Goal: Task Accomplishment & Management: Use online tool/utility

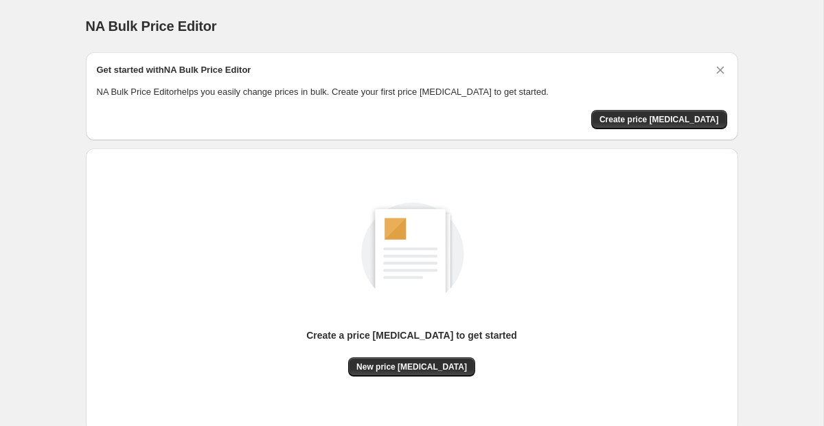
scroll to position [89, 0]
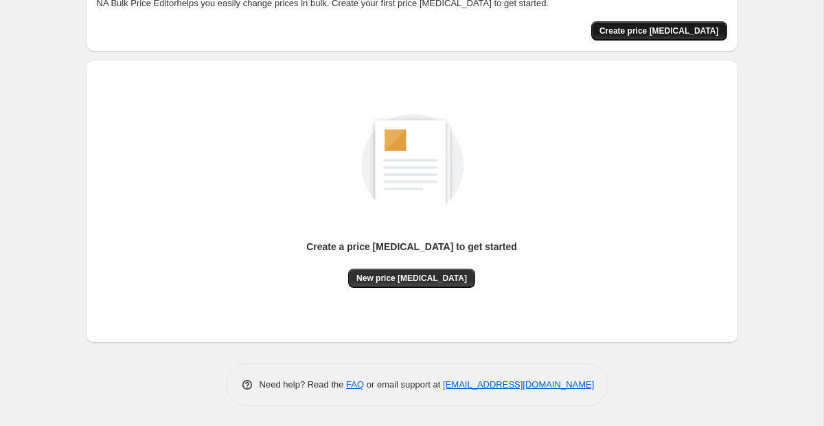
click at [636, 35] on button "Create price [MEDICAL_DATA]" at bounding box center [659, 30] width 136 height 19
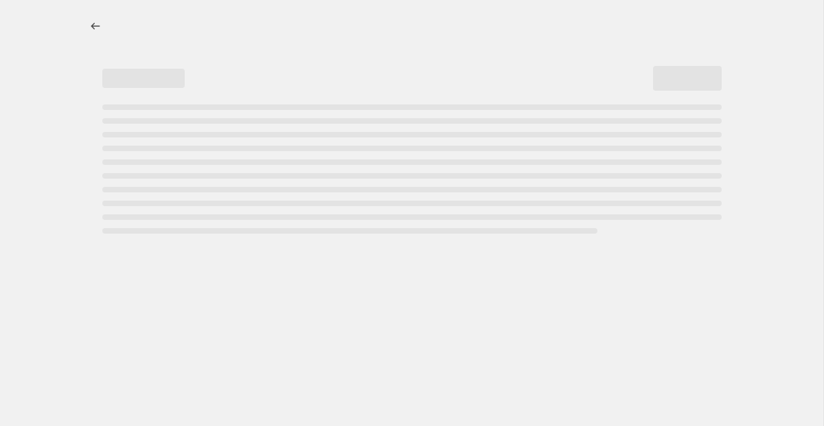
select select "percentage"
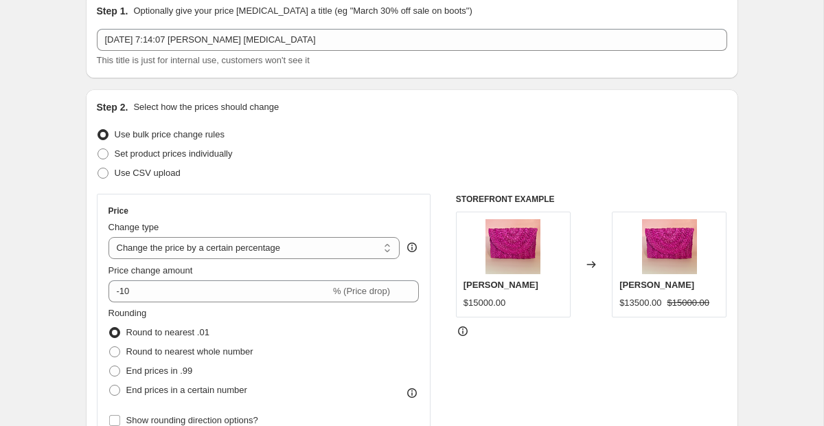
scroll to position [65, 0]
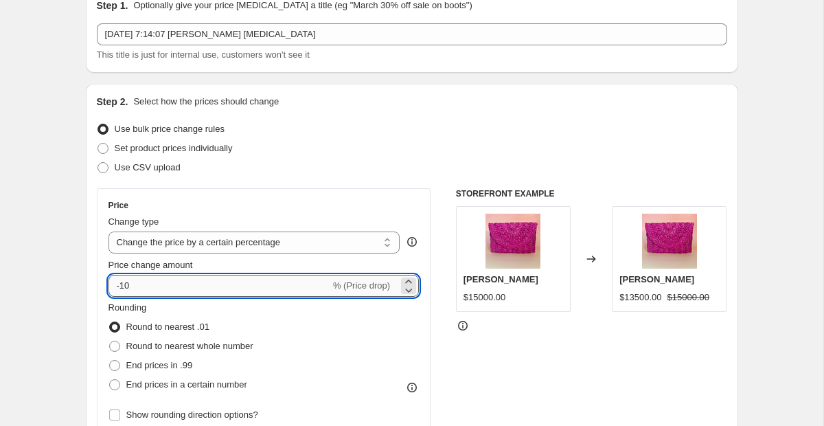
click at [186, 287] on input "-10" at bounding box center [219, 286] width 222 height 22
type input "-1"
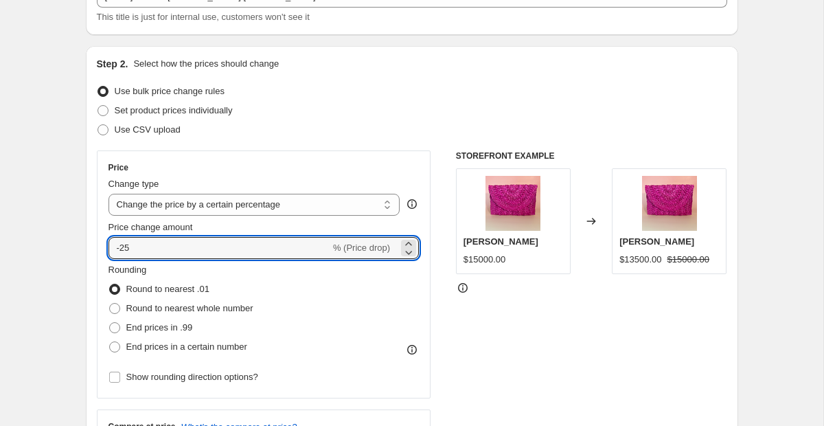
scroll to position [0, 0]
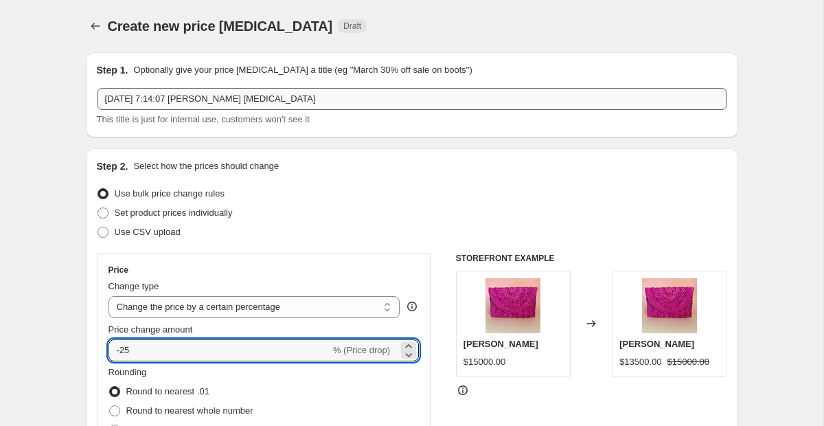
type input "-25"
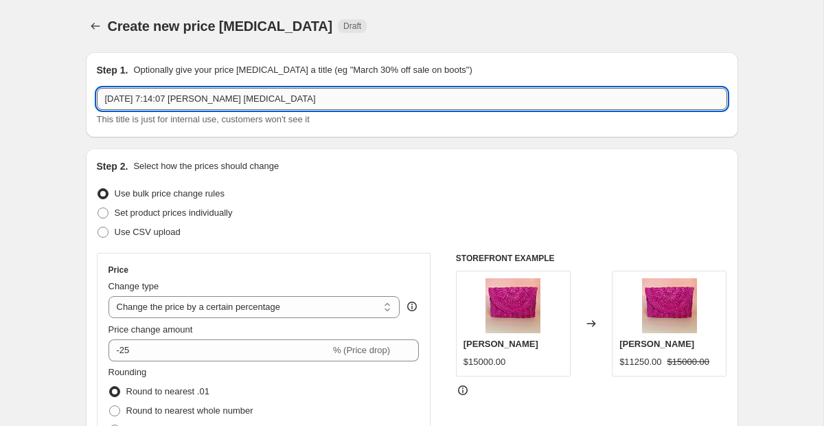
click at [320, 93] on input "7 oct 2025, 7:14:07 p.m. Price change job" at bounding box center [412, 99] width 630 height 22
click at [318, 94] on input "7 oct 2025, 7:14:07 p.m. Price change job" at bounding box center [412, 99] width 630 height 22
drag, startPoint x: 307, startPoint y: 97, endPoint x: 95, endPoint y: 95, distance: 212.1
click at [95, 93] on div "Step 1. Optionally give your price change job a title (eg "March 30% off sale o…" at bounding box center [412, 94] width 652 height 85
click at [143, 103] on input "Cyber 20025" at bounding box center [412, 99] width 630 height 22
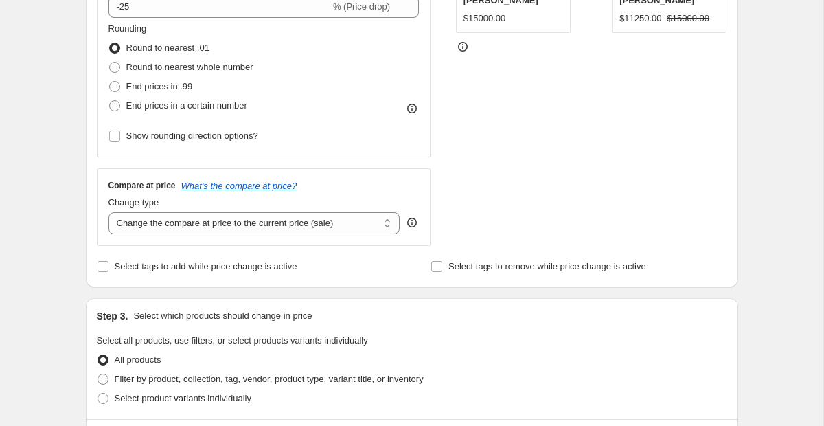
scroll to position [349, 0]
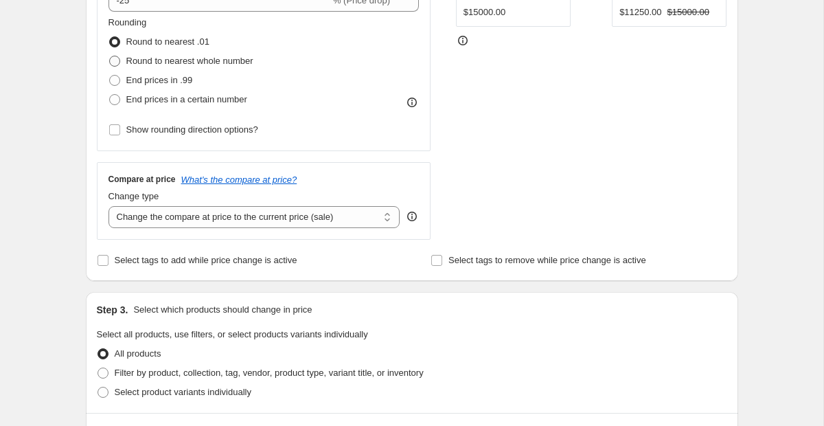
type input "Cyber 20025"
click at [120, 60] on label "Round to nearest whole number" at bounding box center [180, 60] width 145 height 19
click at [110, 56] on input "Round to nearest whole number" at bounding box center [109, 56] width 1 height 1
radio input "true"
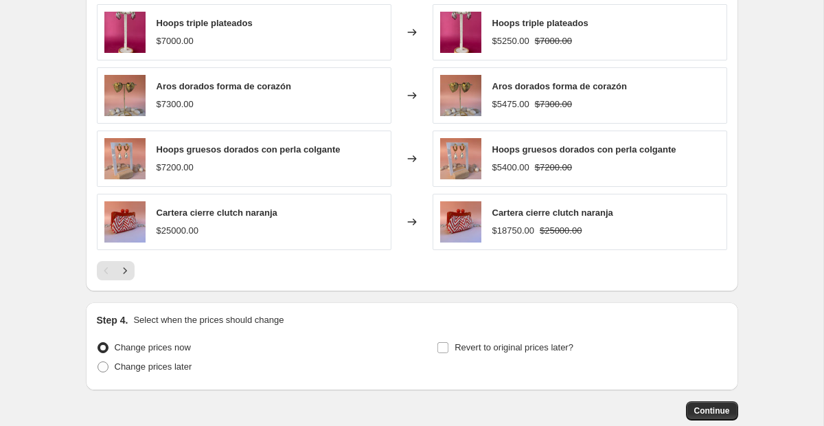
scroll to position [947, 0]
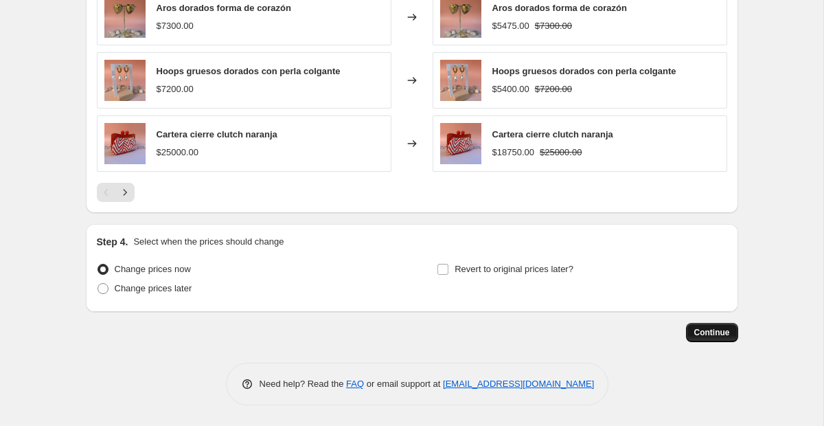
click at [719, 336] on span "Continue" at bounding box center [712, 332] width 36 height 11
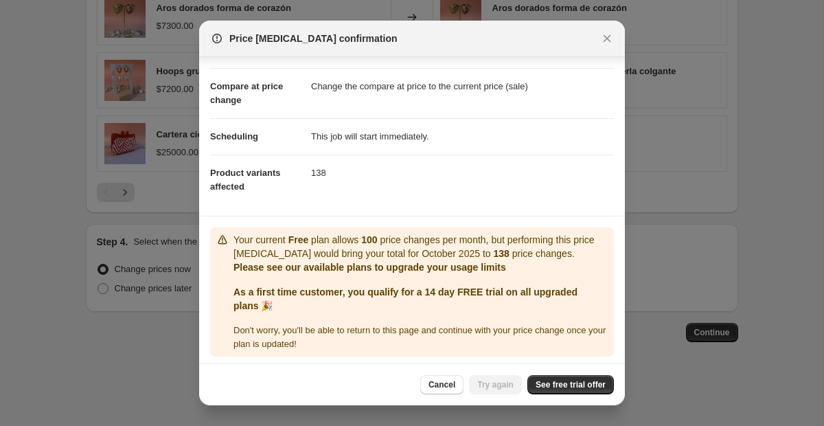
scroll to position [54, 0]
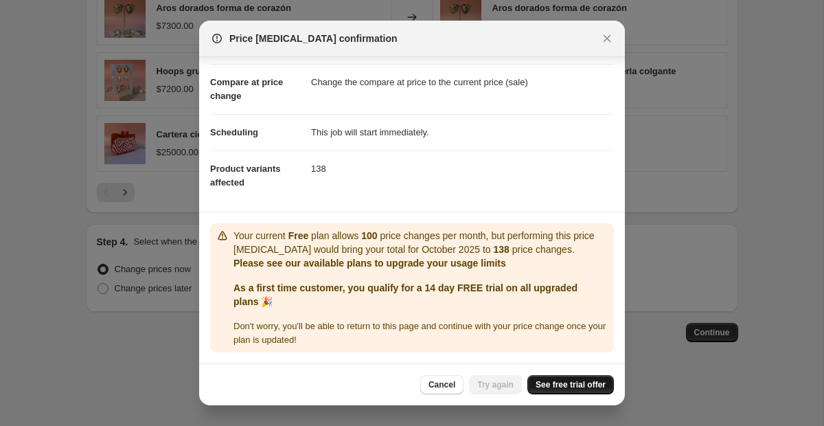
click at [560, 386] on span "See free trial offer" at bounding box center [570, 384] width 70 height 11
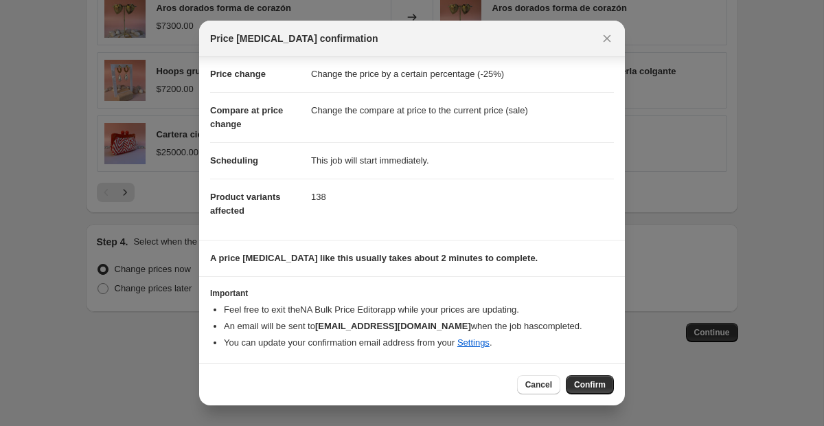
scroll to position [25, 0]
select select "percentage"
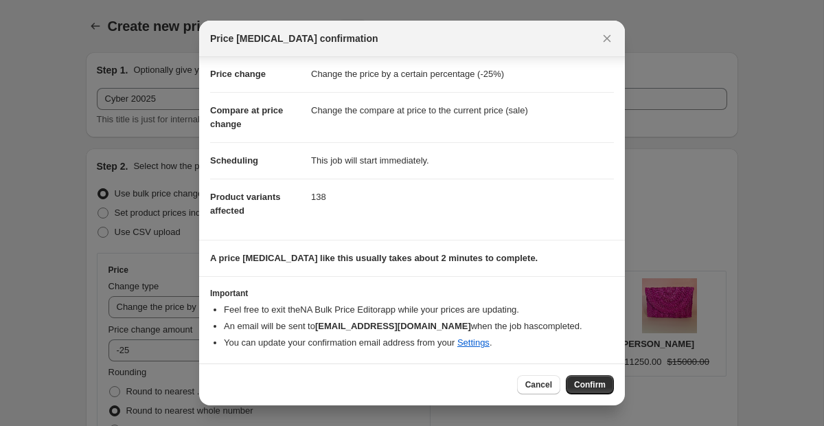
scroll to position [0, 0]
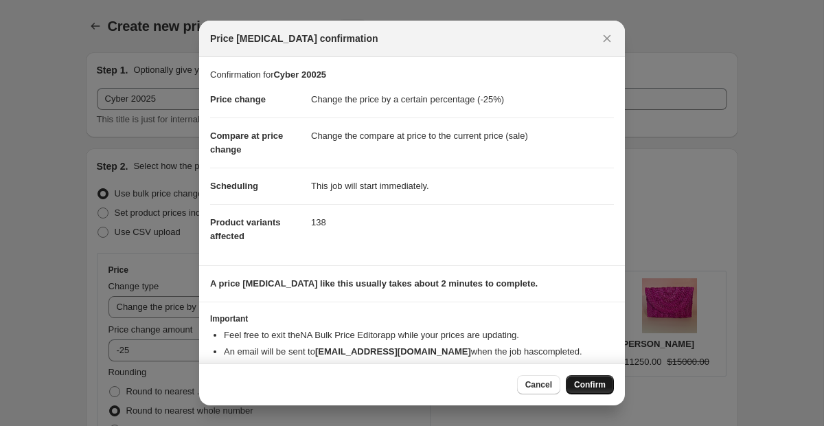
click at [591, 385] on span "Confirm" at bounding box center [590, 384] width 32 height 11
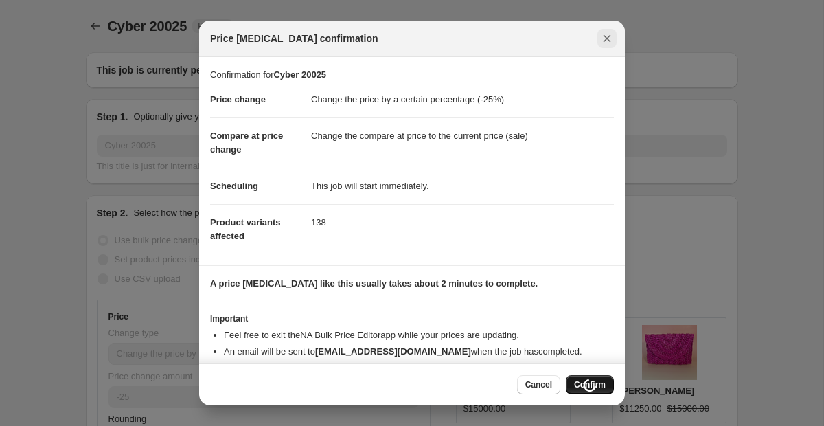
click at [599, 40] on button "Close" at bounding box center [606, 38] width 19 height 19
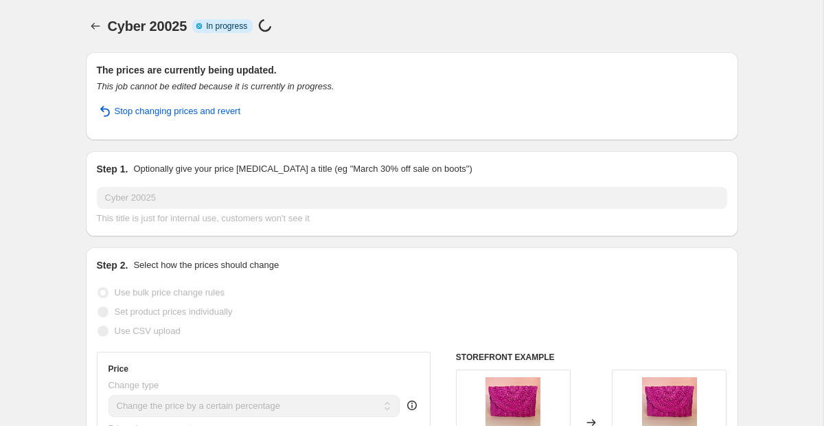
click at [268, 25] on icon at bounding box center [265, 26] width 14 height 14
click at [93, 23] on icon "Price change jobs" at bounding box center [95, 26] width 9 height 7
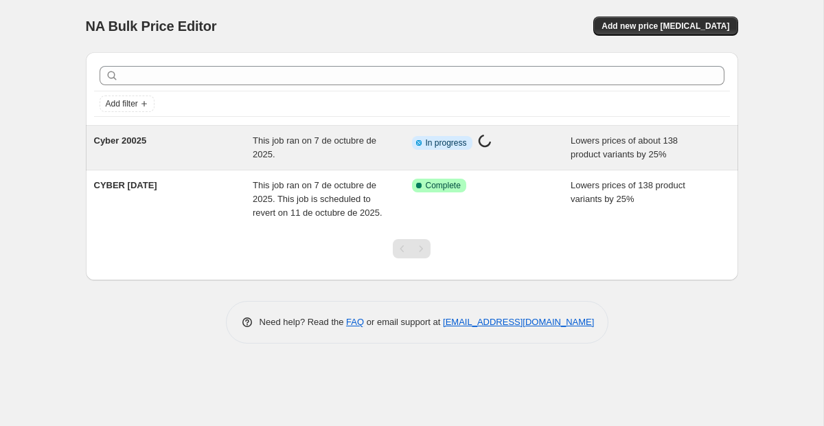
click at [239, 144] on div "Cyber 20025" at bounding box center [173, 147] width 159 height 27
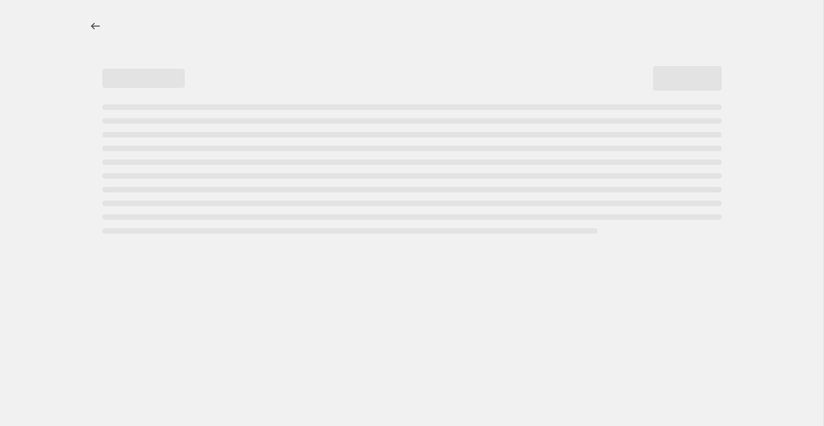
select select "percentage"
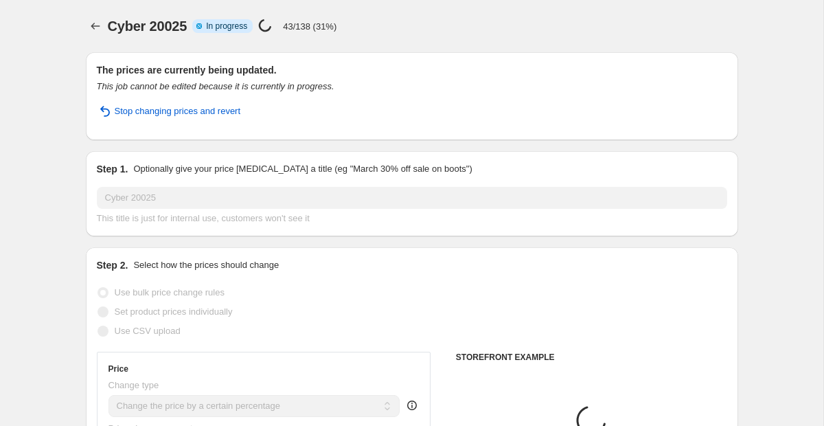
click at [231, 30] on span "In progress" at bounding box center [226, 26] width 41 height 11
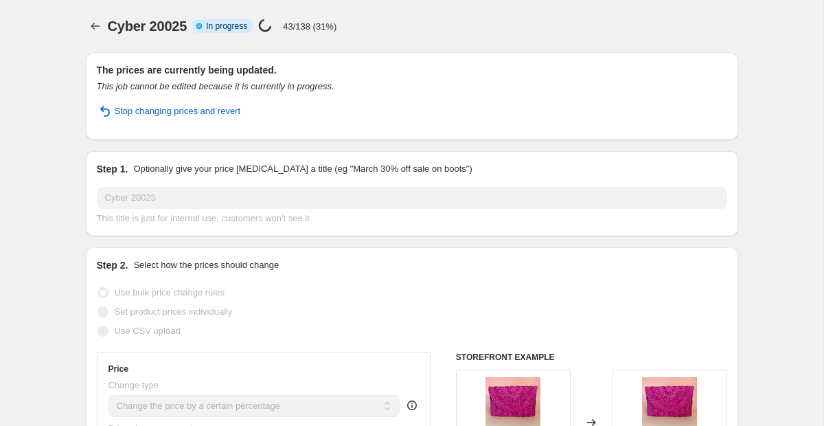
click at [204, 33] on div "Info Partially complete In progress Price change job in progress... 43/138 (31%)" at bounding box center [264, 27] width 144 height 16
click at [215, 29] on span "In progress" at bounding box center [226, 26] width 41 height 11
click at [176, 115] on span "Stop changing prices and revert" at bounding box center [178, 111] width 126 height 14
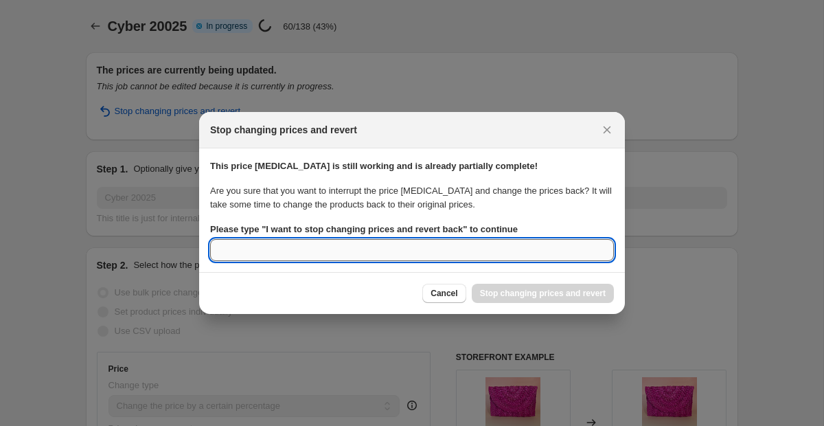
click at [416, 248] on input "Please type " I want to stop changing prices and revert back " to continue" at bounding box center [412, 250] width 404 height 22
click at [472, 228] on b "Please type " I want to stop changing prices and revert back " to continue" at bounding box center [364, 229] width 308 height 10
click at [472, 239] on input "Please type " I want to stop changing prices and revert back " to continue" at bounding box center [412, 250] width 404 height 22
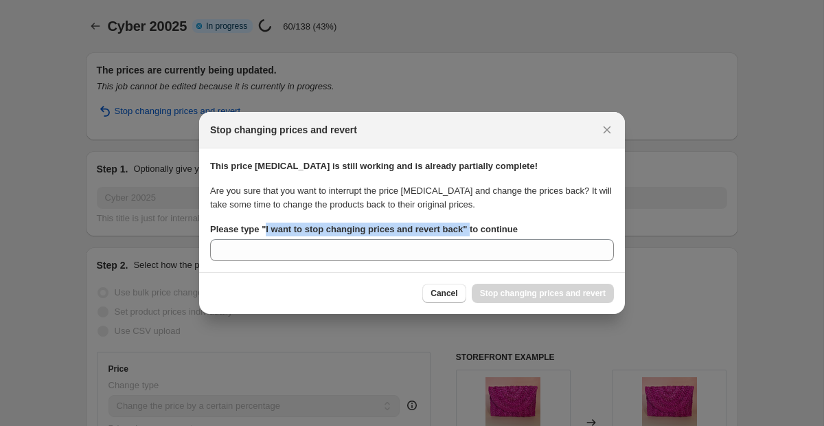
drag, startPoint x: 481, startPoint y: 228, endPoint x: 269, endPoint y: 230, distance: 211.5
click at [268, 230] on b "Please type " I want to stop changing prices and revert back " to continue" at bounding box center [364, 229] width 308 height 10
copy b "I want to stop changing prices and revert back ""
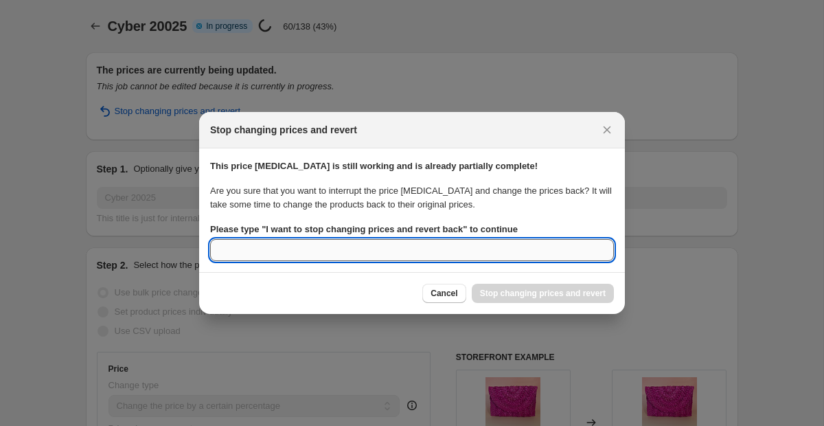
click at [262, 251] on input "Please type " I want to stop changing prices and revert back " to continue" at bounding box center [412, 250] width 404 height 22
paste input "I want to stop changing prices and revert back""
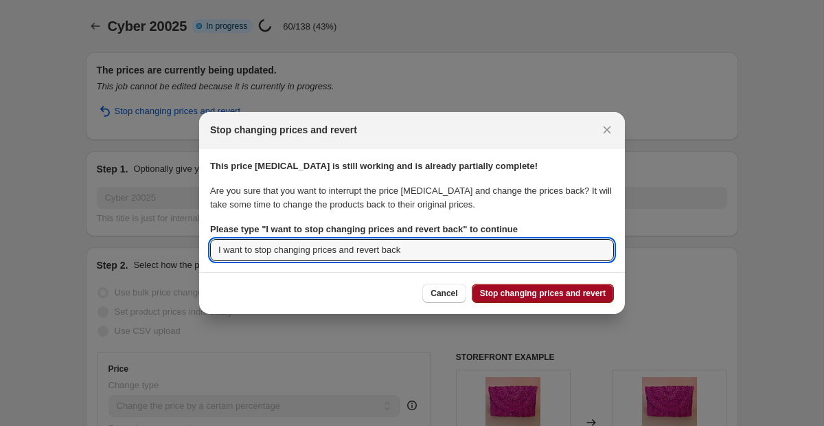
type input "I want to stop changing prices and revert back"
click at [573, 286] on button "Stop changing prices and revert" at bounding box center [543, 293] width 142 height 19
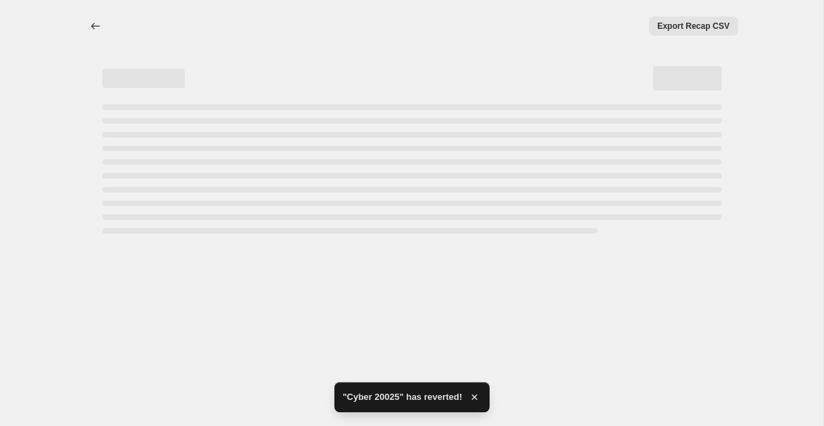
select select "percentage"
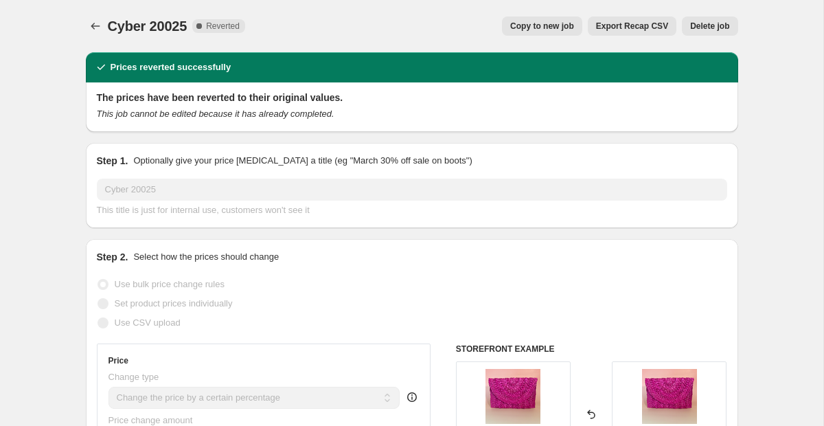
click at [706, 29] on span "Delete job" at bounding box center [709, 26] width 39 height 11
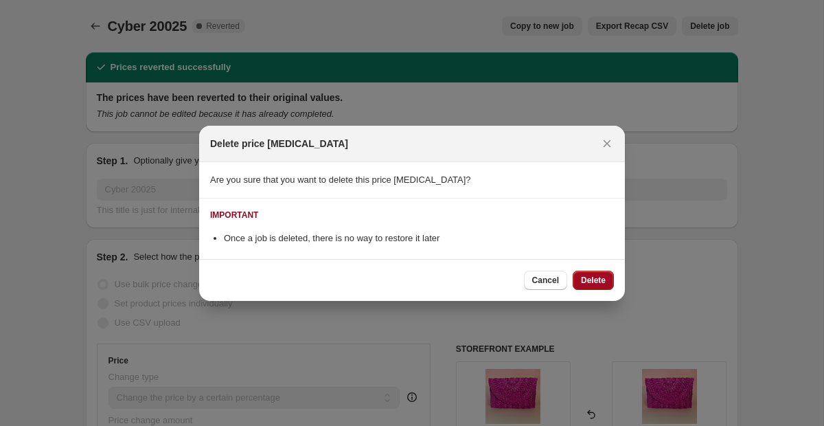
click at [590, 275] on span "Delete" at bounding box center [593, 280] width 25 height 11
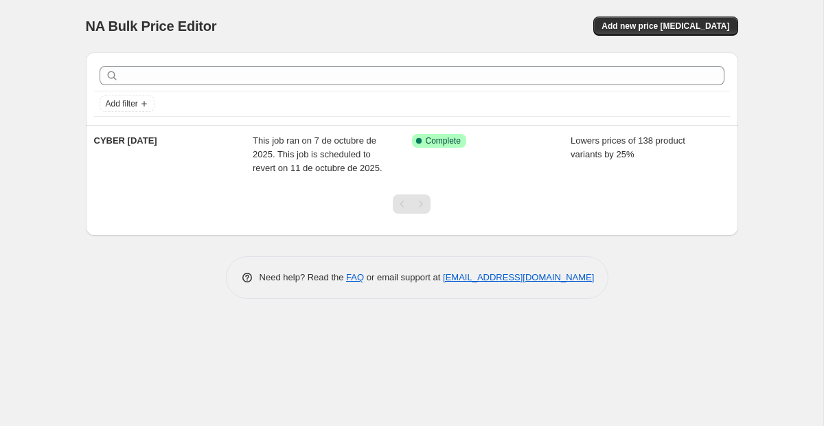
click at [286, 23] on div "NA Bulk Price Editor" at bounding box center [243, 25] width 314 height 19
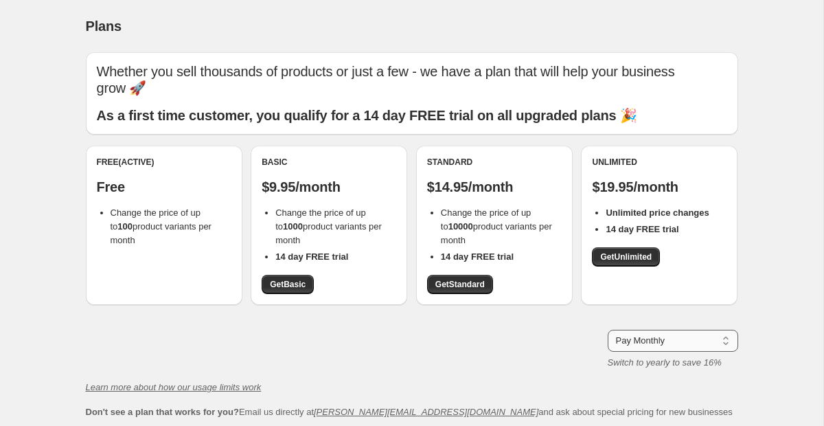
click at [716, 330] on select "Pay Monthly Pay Yearly (Save 16%)" at bounding box center [673, 341] width 130 height 22
click at [306, 279] on span "Get Basic" at bounding box center [288, 284] width 36 height 11
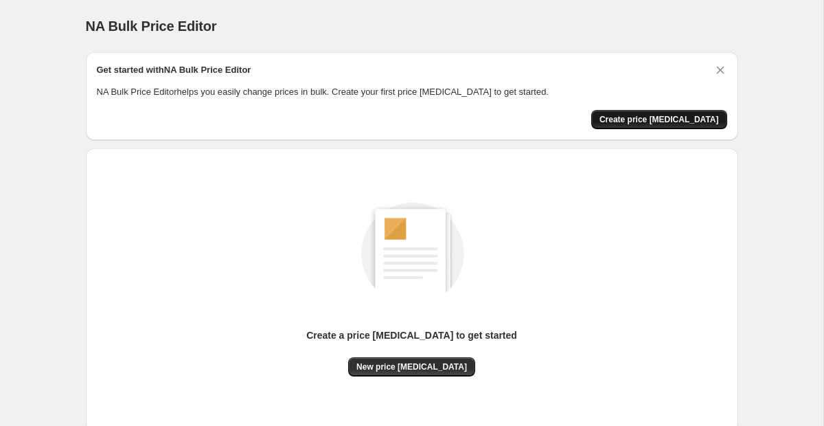
click at [686, 116] on span "Create price [MEDICAL_DATA]" at bounding box center [658, 119] width 119 height 11
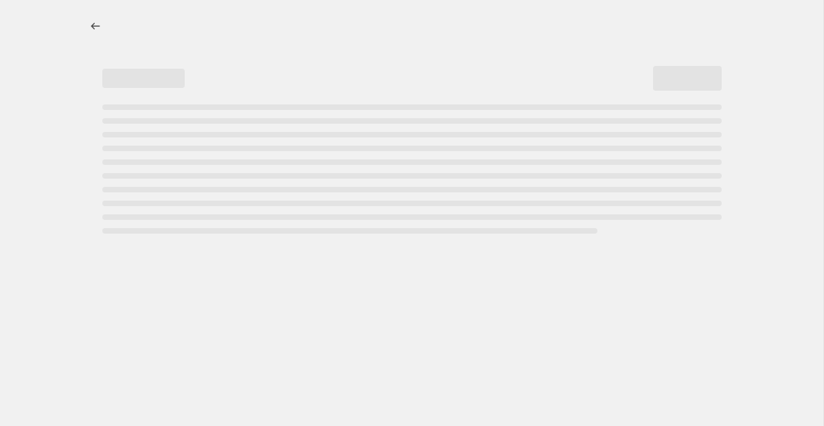
select select "percentage"
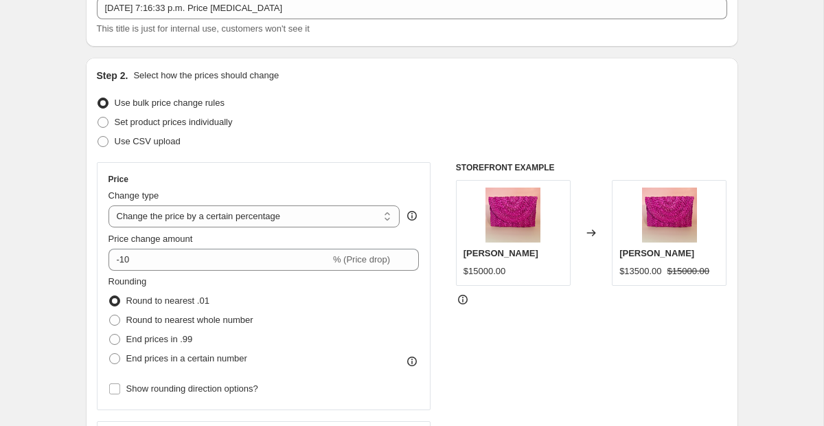
scroll to position [95, 0]
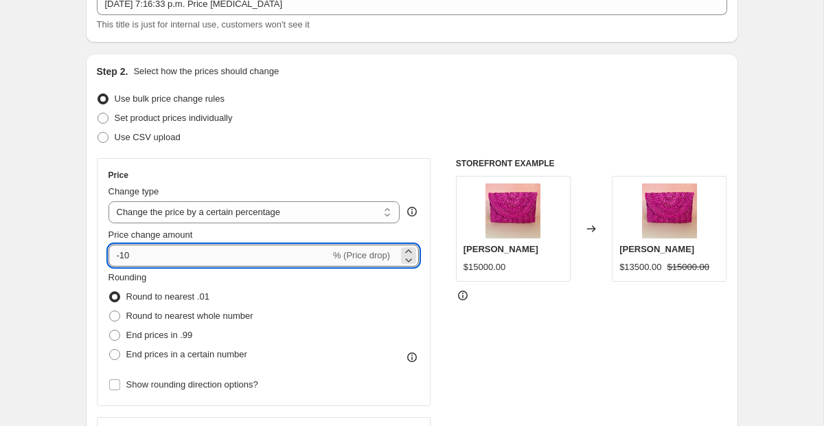
click at [193, 257] on input "-10" at bounding box center [219, 255] width 222 height 22
type input "-1"
type input "-59"
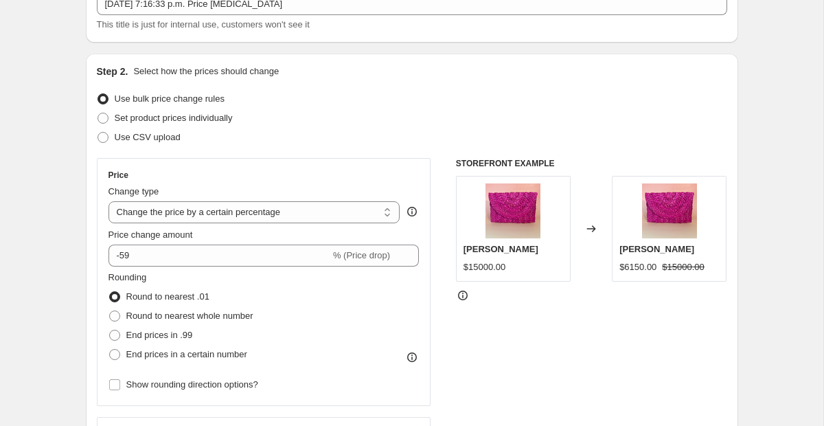
click at [358, 131] on div "Use CSV upload" at bounding box center [412, 137] width 630 height 19
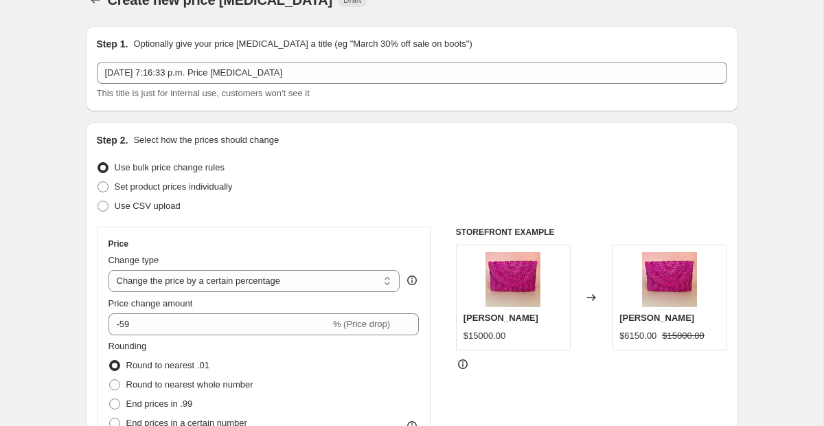
scroll to position [19, 0]
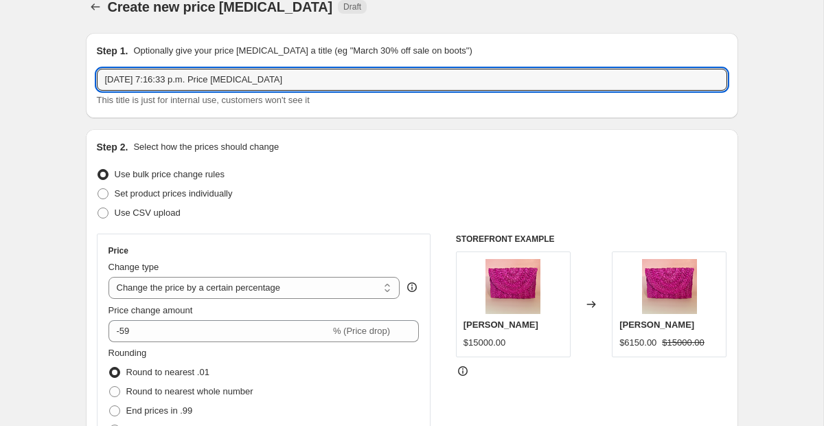
drag, startPoint x: 325, startPoint y: 71, endPoint x: 78, endPoint y: 69, distance: 247.2
drag, startPoint x: 157, startPoint y: 80, endPoint x: 392, endPoint y: 87, distance: 234.9
click at [392, 87] on input "[DATE] 7:16:33 p.m. Price [MEDICAL_DATA]" at bounding box center [412, 80] width 630 height 22
click at [106, 73] on input "[DATE]" at bounding box center [412, 80] width 630 height 22
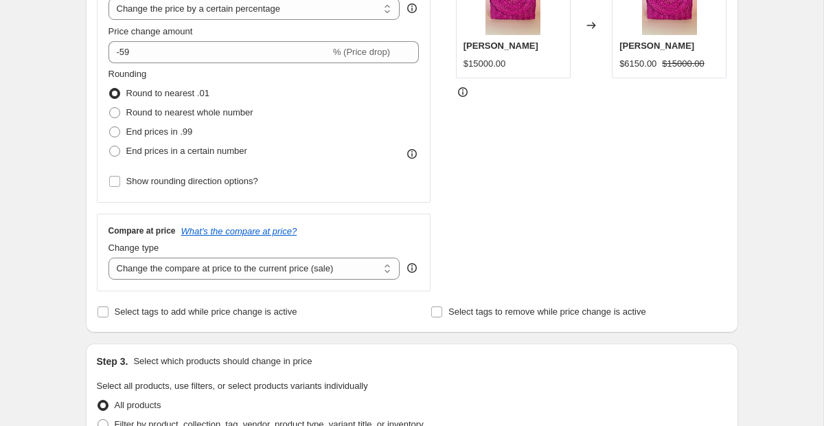
scroll to position [299, 0]
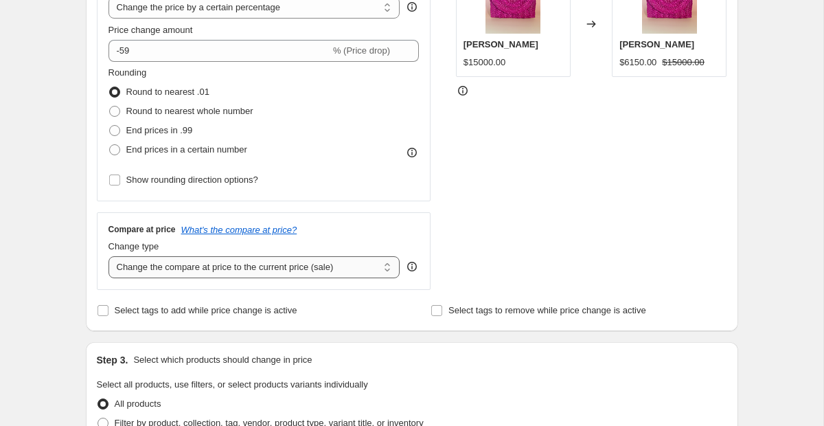
type input "CYBER [DATE]"
click at [336, 267] on select "Change the compare at price to the current price (sale) Change the compare at p…" at bounding box center [254, 267] width 292 height 22
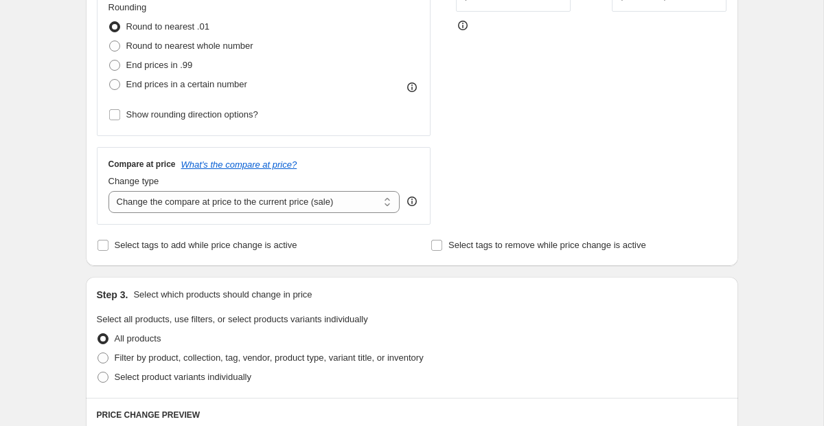
scroll to position [350, 0]
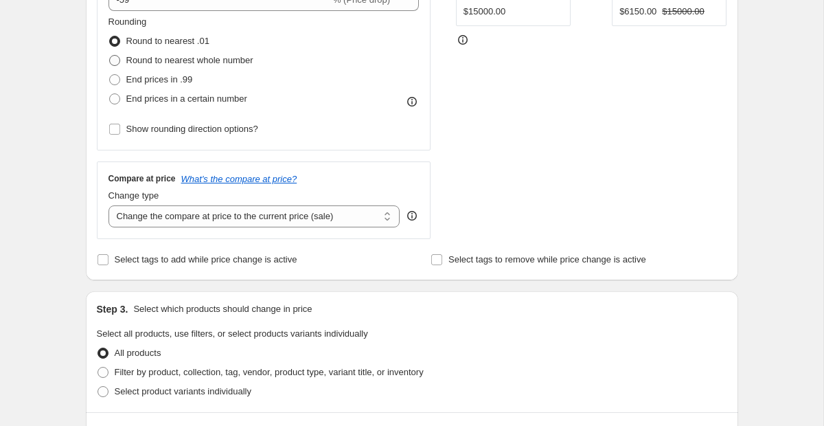
click at [134, 60] on span "Round to nearest whole number" at bounding box center [189, 60] width 127 height 10
click at [110, 56] on input "Round to nearest whole number" at bounding box center [109, 55] width 1 height 1
radio input "true"
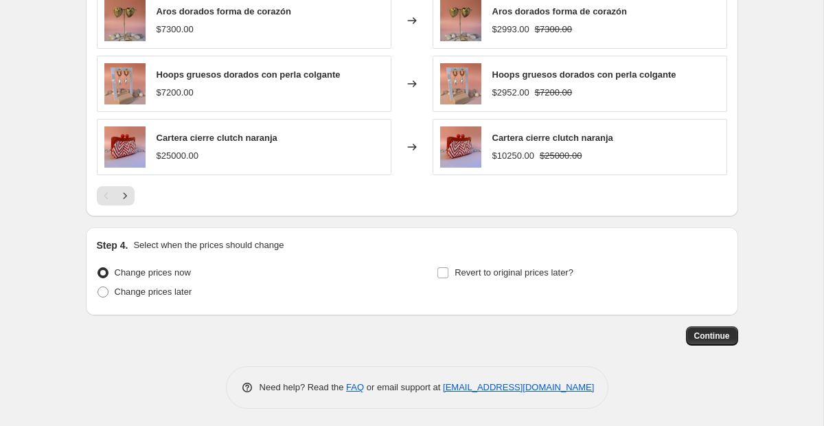
scroll to position [947, 0]
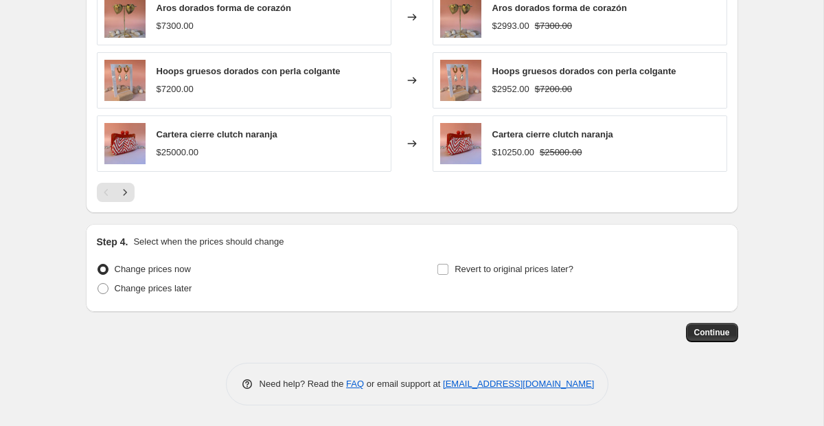
click at [373, 285] on div "Change prices later" at bounding box center [242, 288] width 290 height 19
click at [453, 266] on label "Revert to original prices later?" at bounding box center [505, 269] width 137 height 19
click at [448, 266] on input "Revert to original prices later?" at bounding box center [442, 269] width 11 height 11
checkbox input "true"
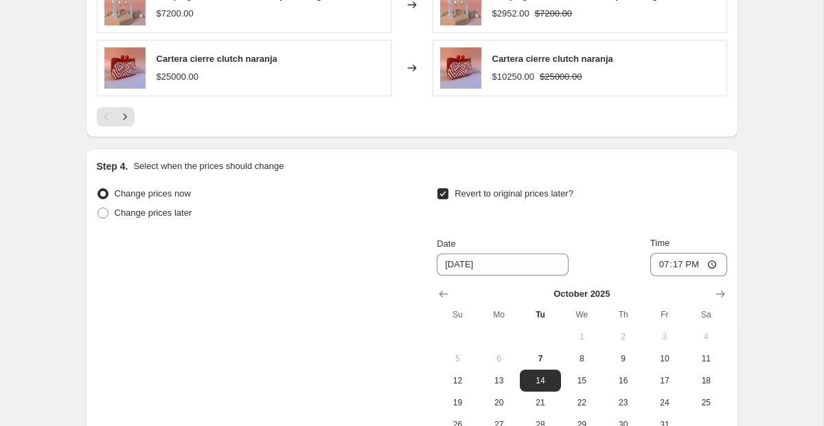
scroll to position [1070, 0]
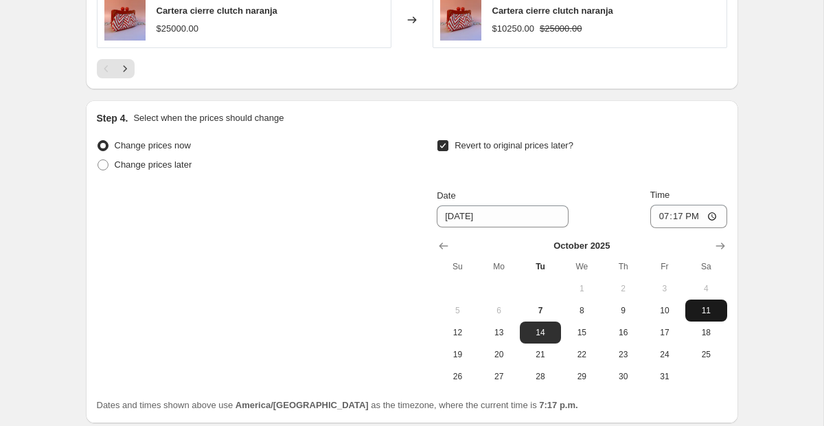
click at [703, 315] on span "11" at bounding box center [706, 310] width 30 height 11
click at [535, 312] on span "7" at bounding box center [540, 310] width 30 height 11
click at [714, 308] on span "11" at bounding box center [706, 310] width 30 height 11
type input "[DATE]"
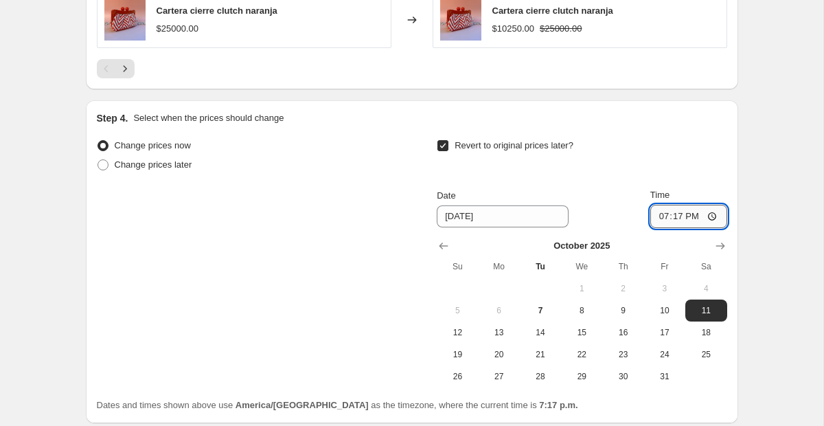
click at [710, 216] on input "19:17" at bounding box center [688, 216] width 77 height 23
type input "23:59"
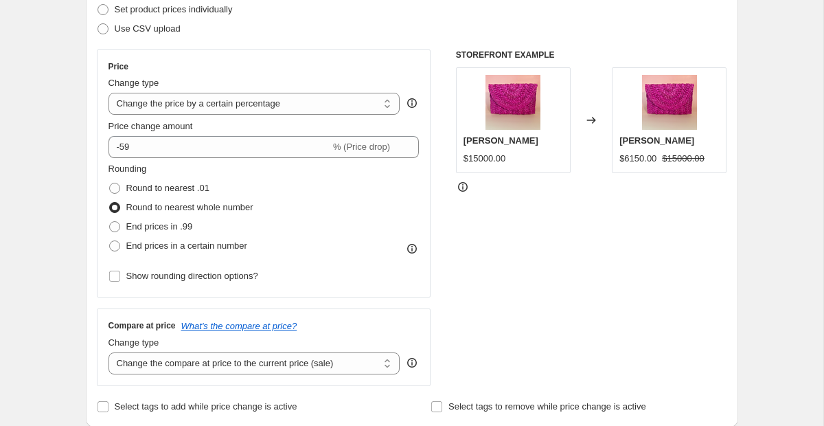
scroll to position [205, 0]
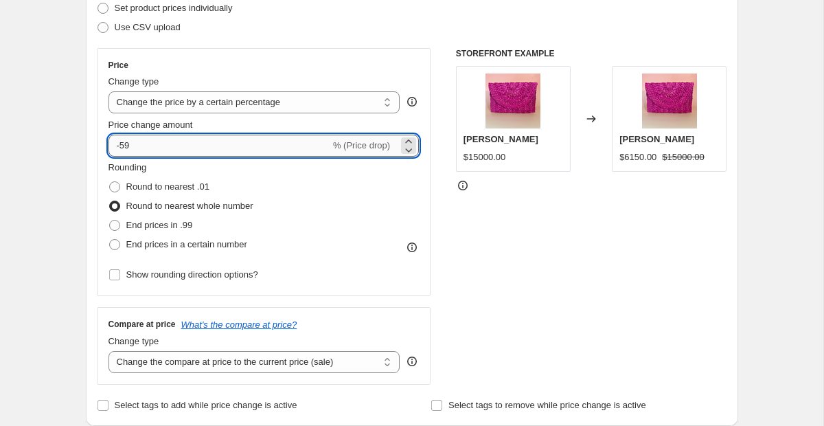
click at [124, 143] on input "-59" at bounding box center [219, 146] width 222 height 22
type input "-5"
type input "-25"
click at [556, 240] on div "STOREFRONT EXAMPLE [PERSON_NAME] $15000.00 Changed to [PERSON_NAME] $6150.00 $1…" at bounding box center [591, 216] width 271 height 336
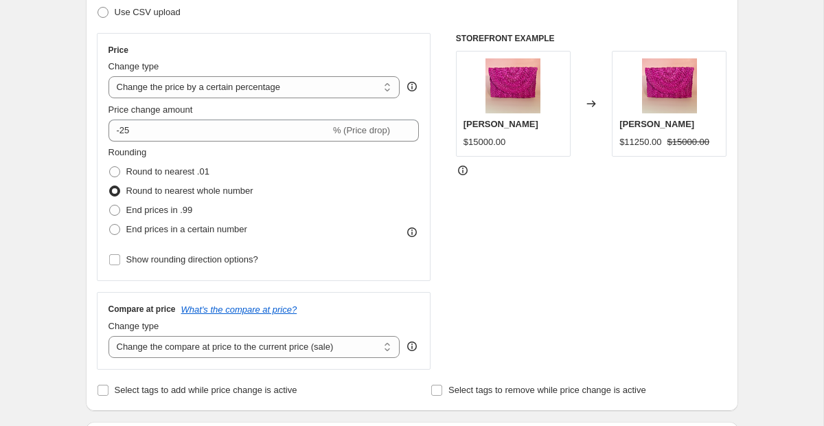
scroll to position [201, 0]
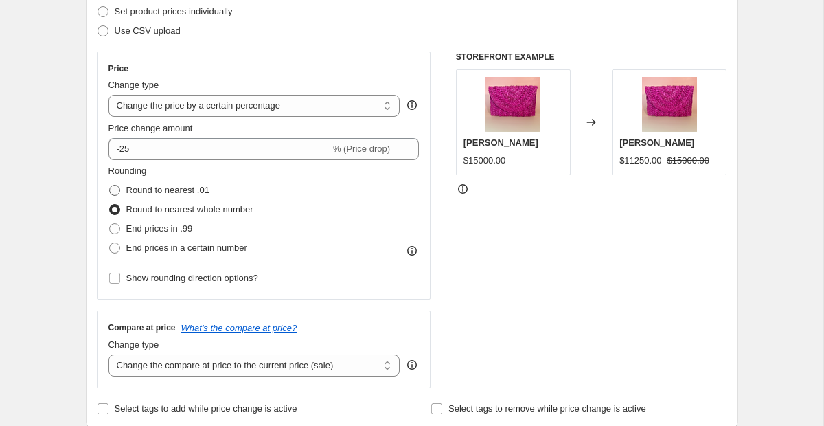
click at [115, 189] on span at bounding box center [114, 190] width 11 height 11
click at [110, 185] on input "Round to nearest .01" at bounding box center [109, 185] width 1 height 1
radio input "true"
click at [116, 207] on span at bounding box center [114, 209] width 11 height 11
click at [110, 205] on input "Round to nearest whole number" at bounding box center [109, 204] width 1 height 1
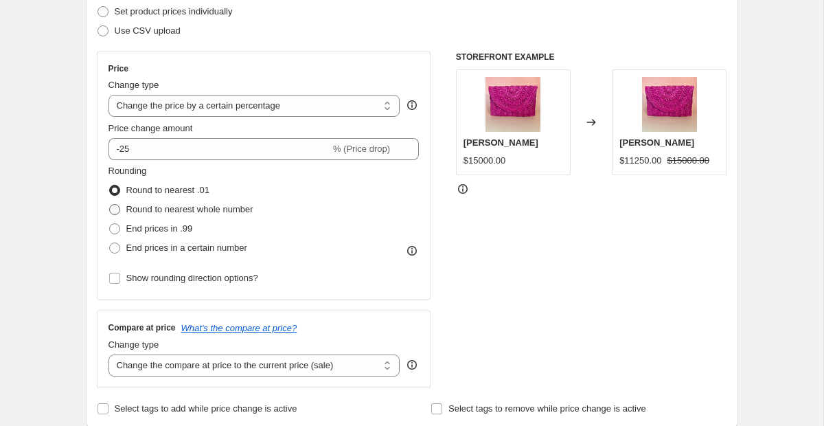
radio input "true"
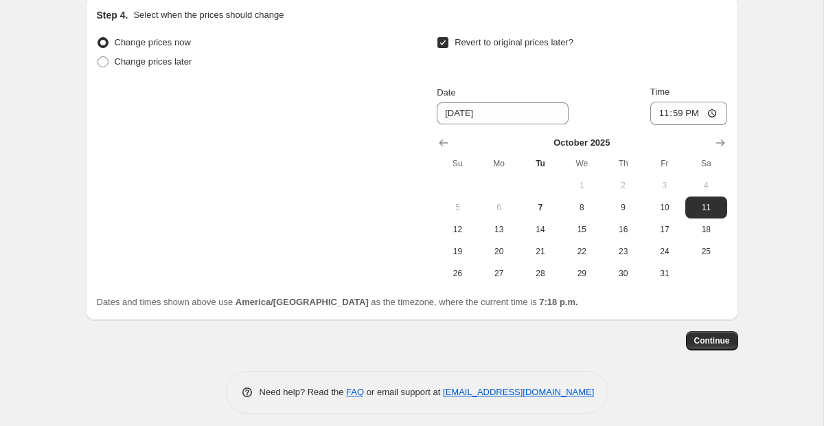
scroll to position [1182, 0]
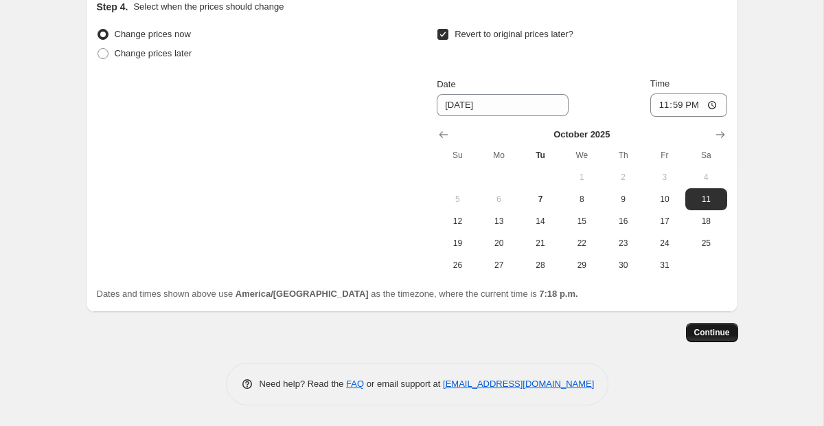
click at [714, 336] on span "Continue" at bounding box center [712, 332] width 36 height 11
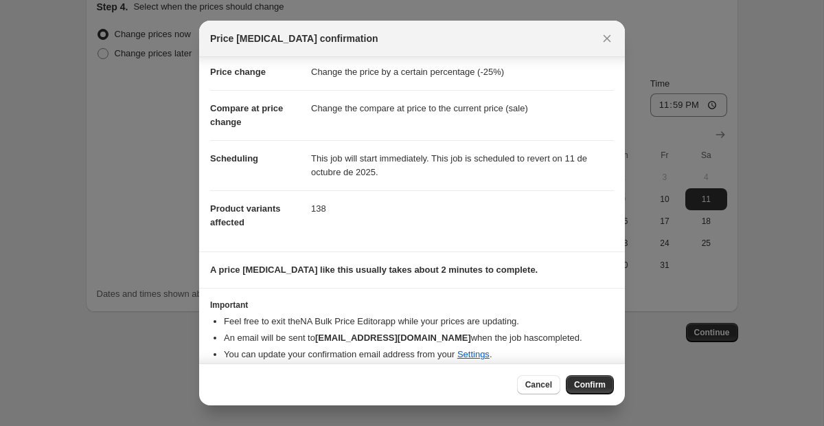
scroll to position [28, 0]
click at [595, 382] on span "Confirm" at bounding box center [590, 384] width 32 height 11
